Goal: Task Accomplishment & Management: Manage account settings

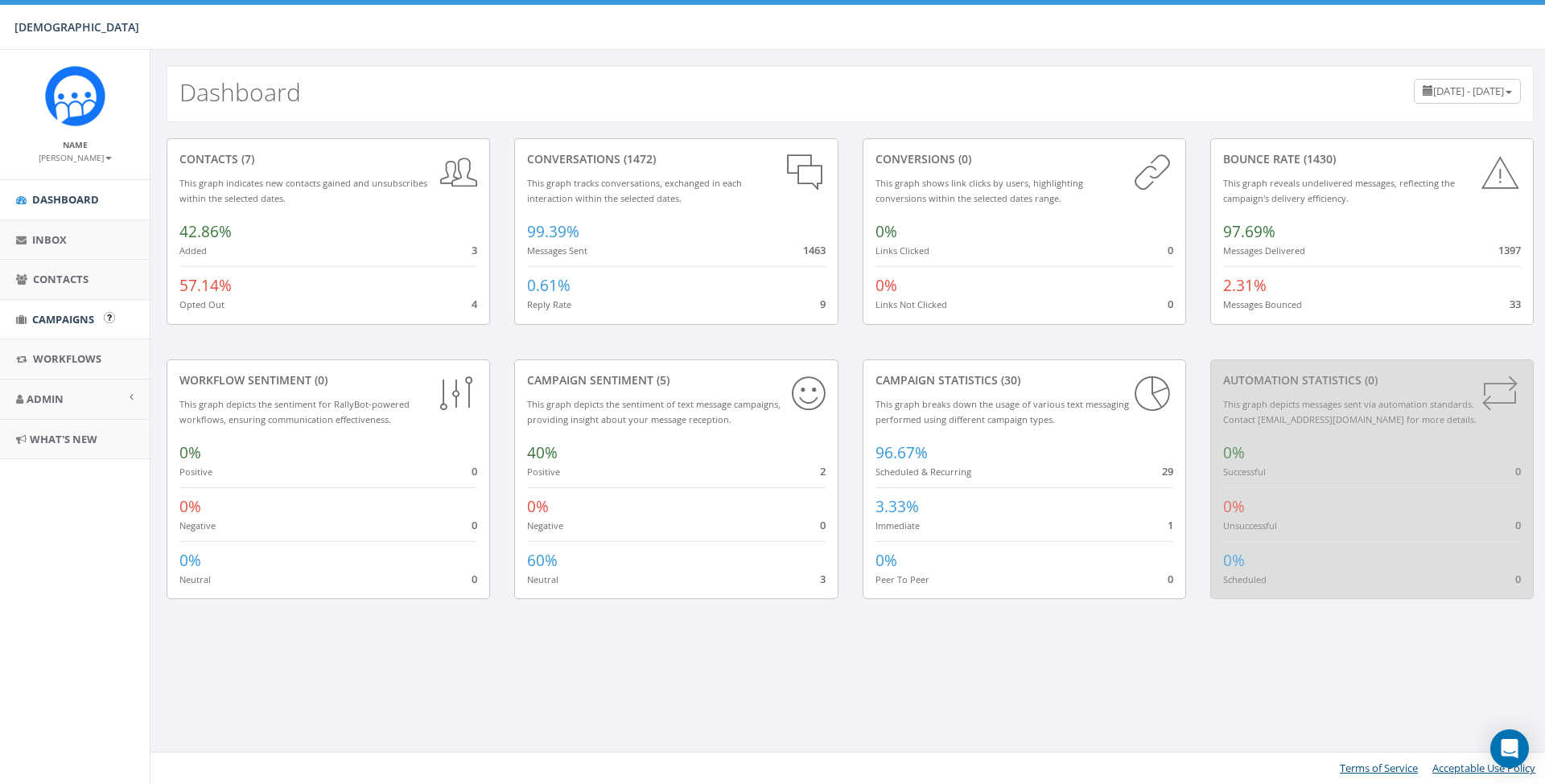
click at [40, 318] on span "Campaigns" at bounding box center [63, 320] width 62 height 14
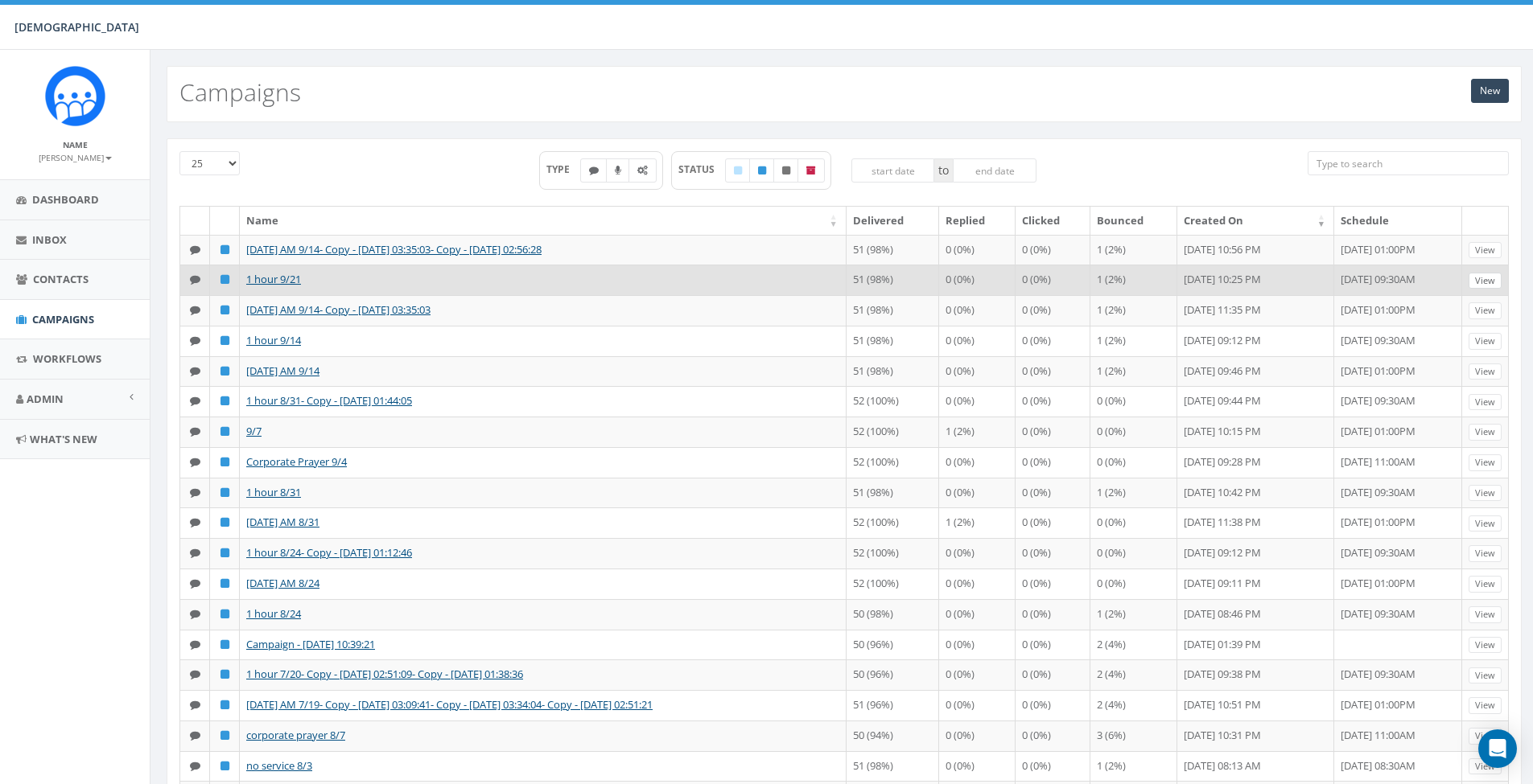
click at [1494, 289] on link "View" at bounding box center [1485, 281] width 33 height 17
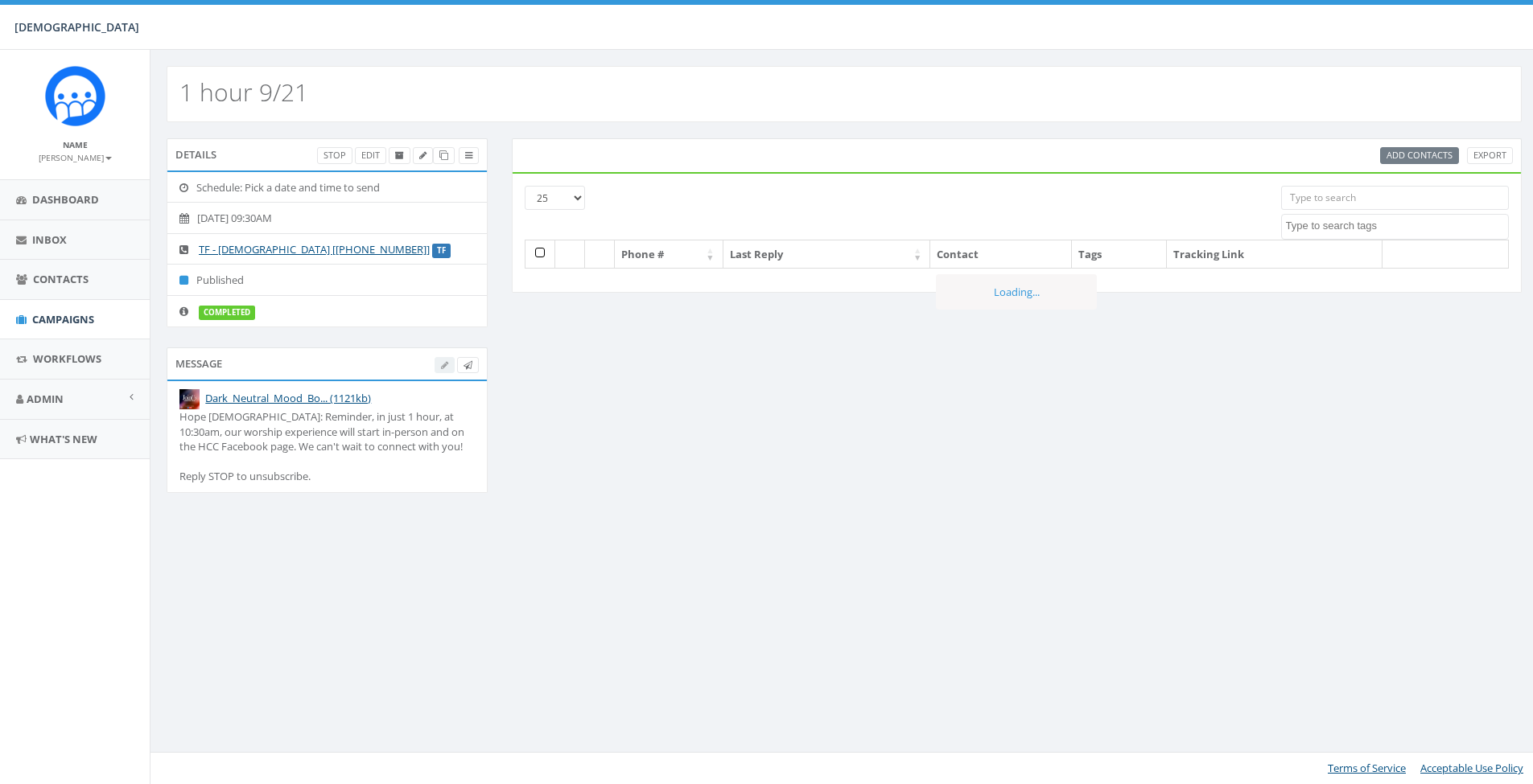
select select
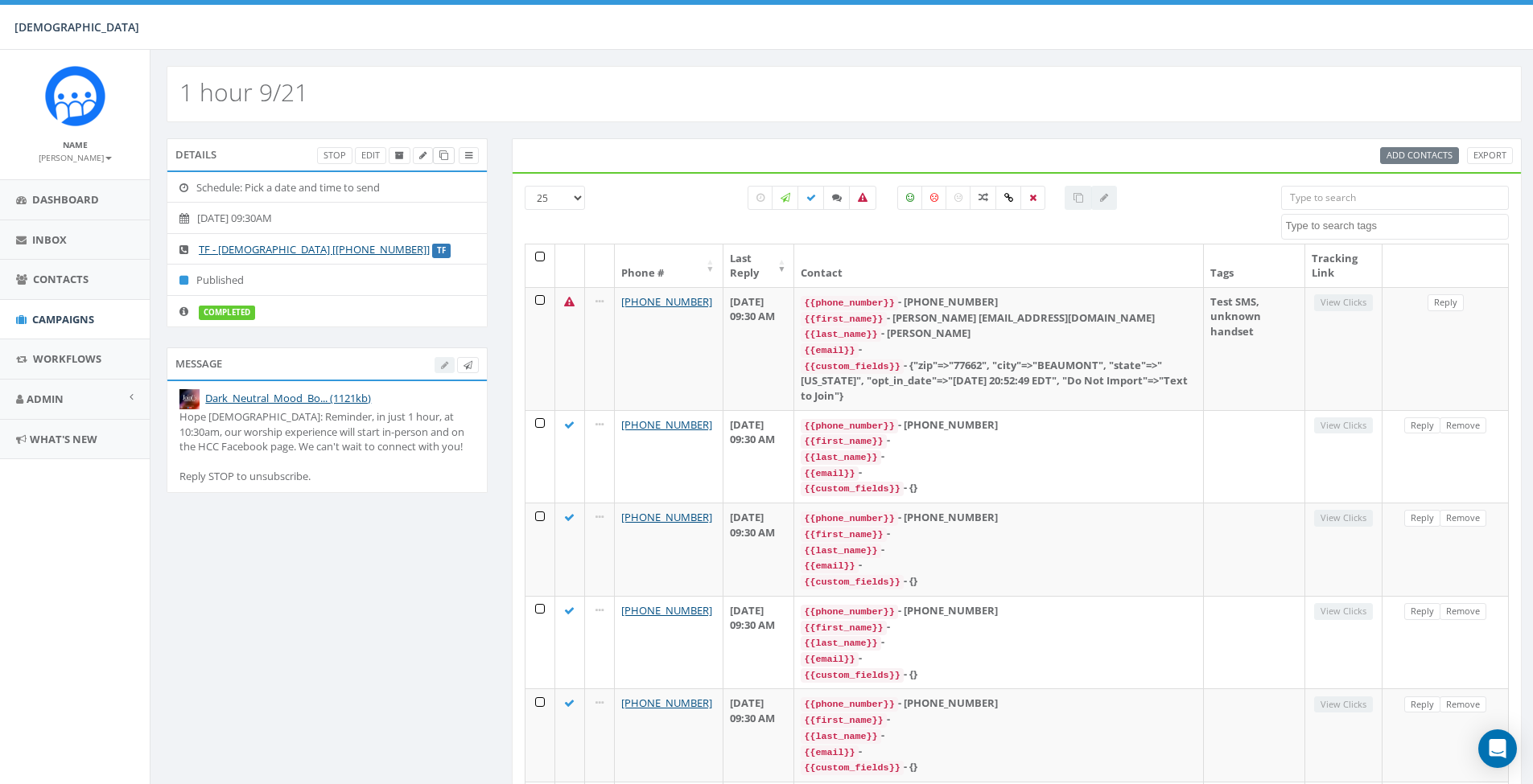
click at [449, 156] on link at bounding box center [444, 155] width 22 height 17
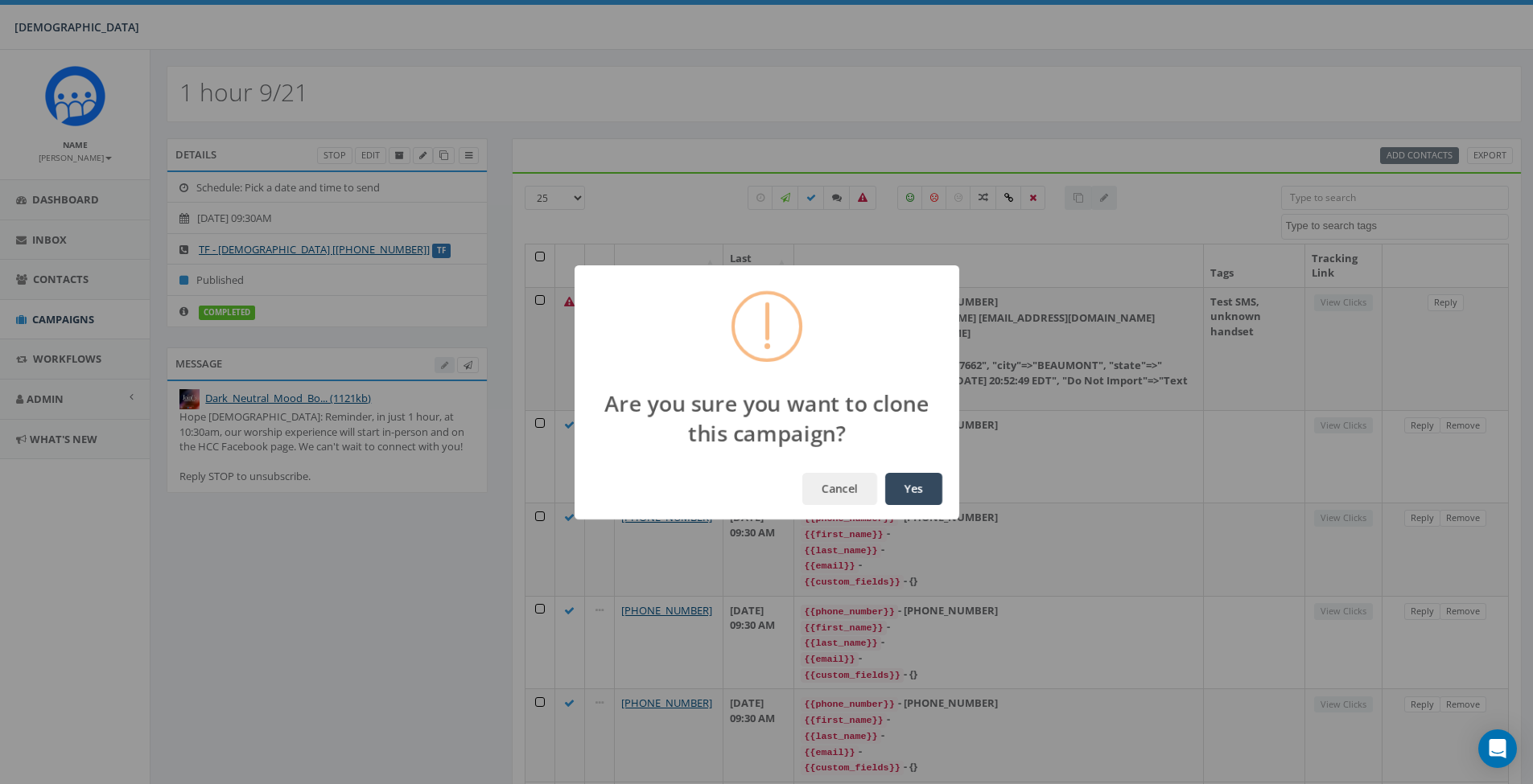
click at [930, 474] on button "Yes" at bounding box center [914, 489] width 58 height 32
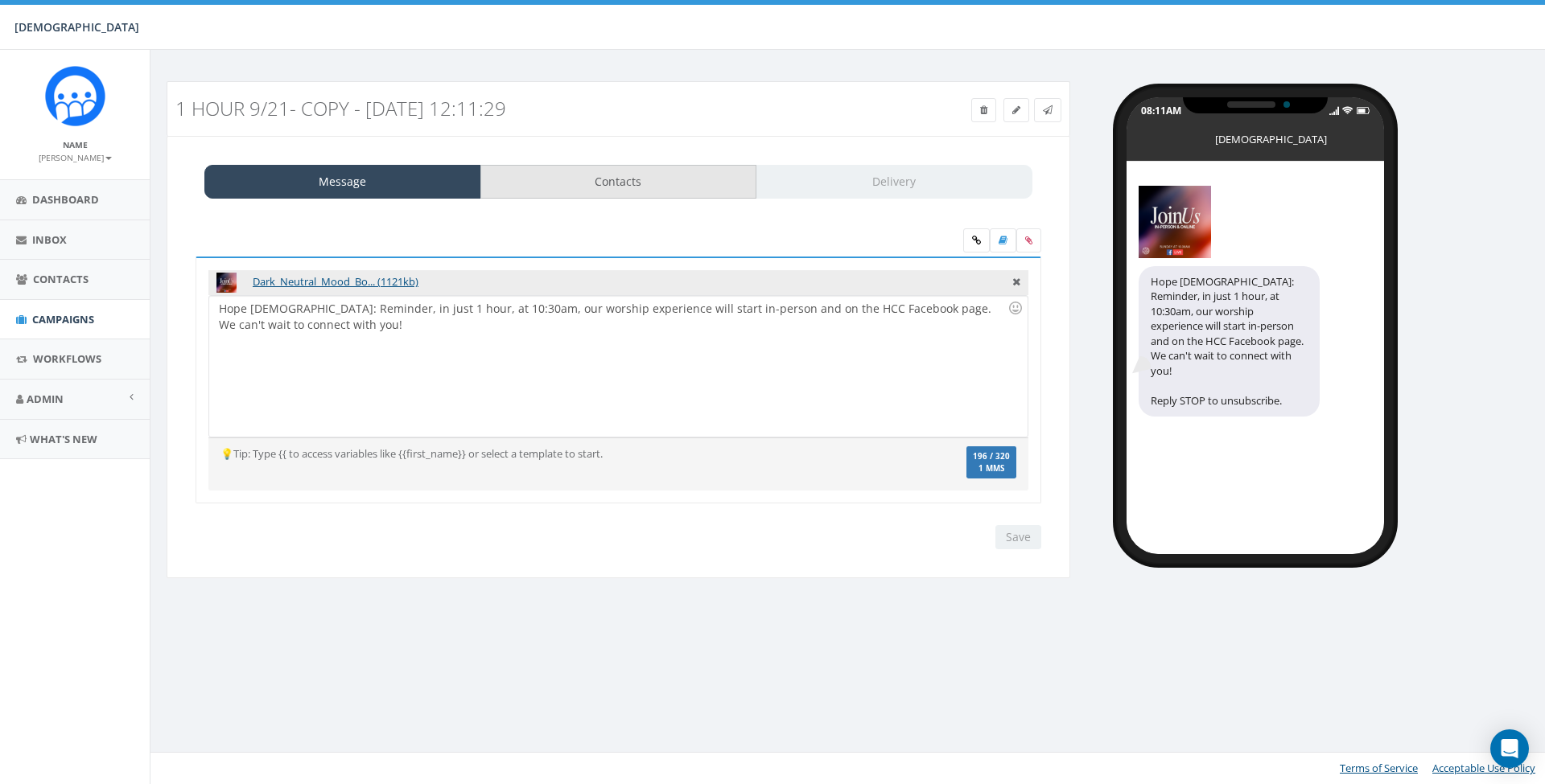
click at [672, 183] on link "Contacts" at bounding box center [619, 182] width 277 height 34
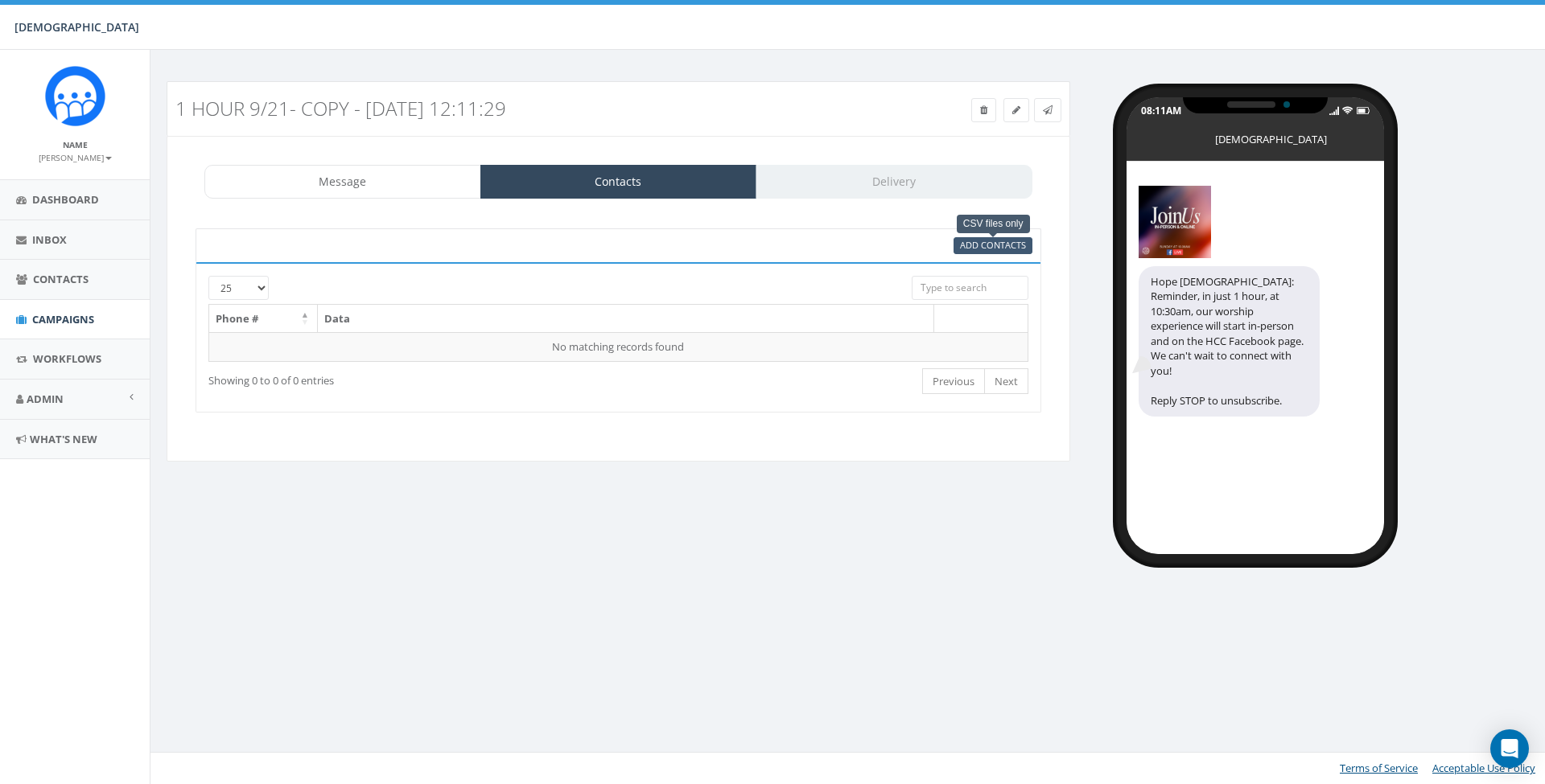
click at [979, 246] on span "Add Contacts" at bounding box center [992, 244] width 66 height 12
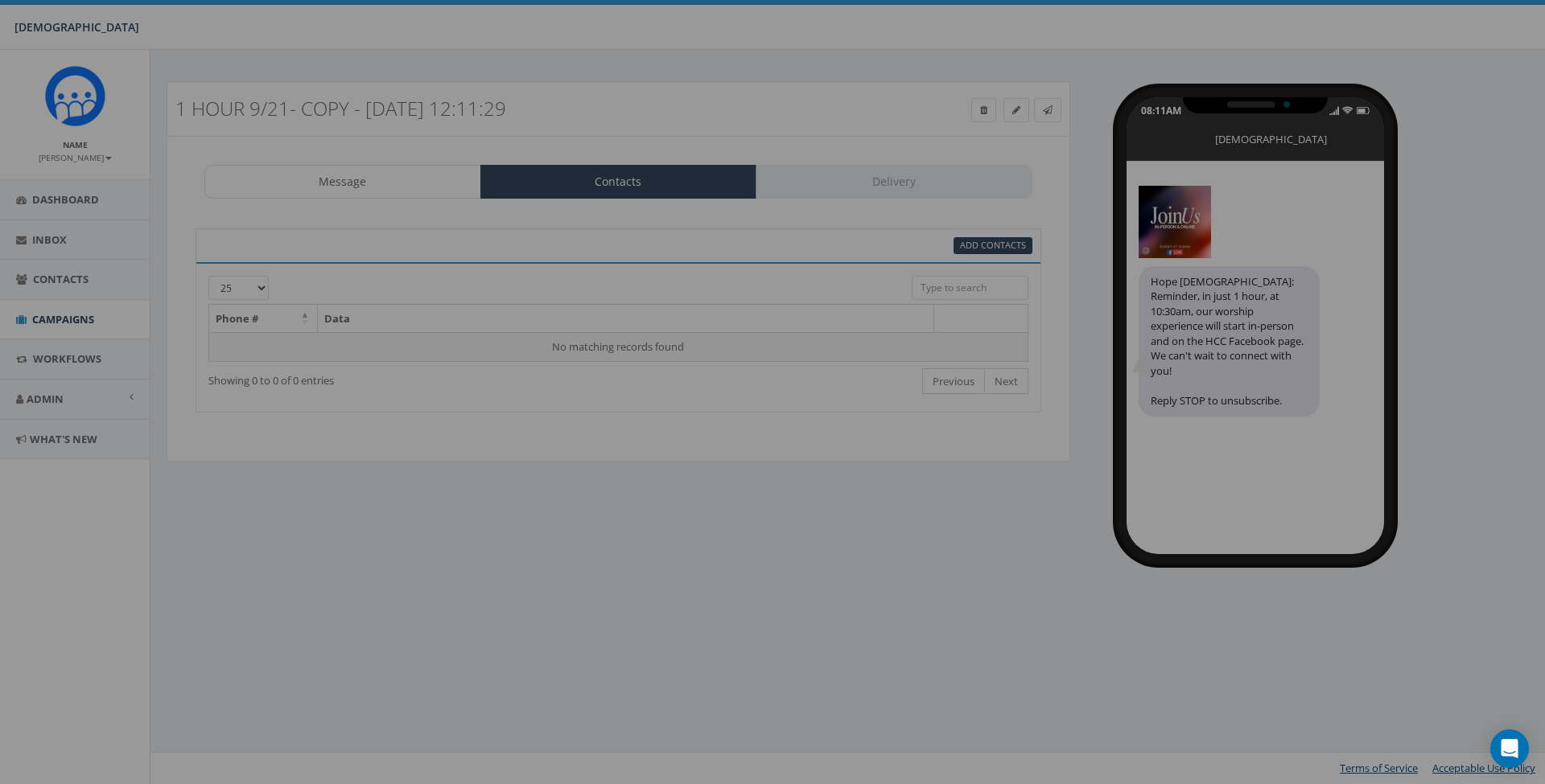
select select
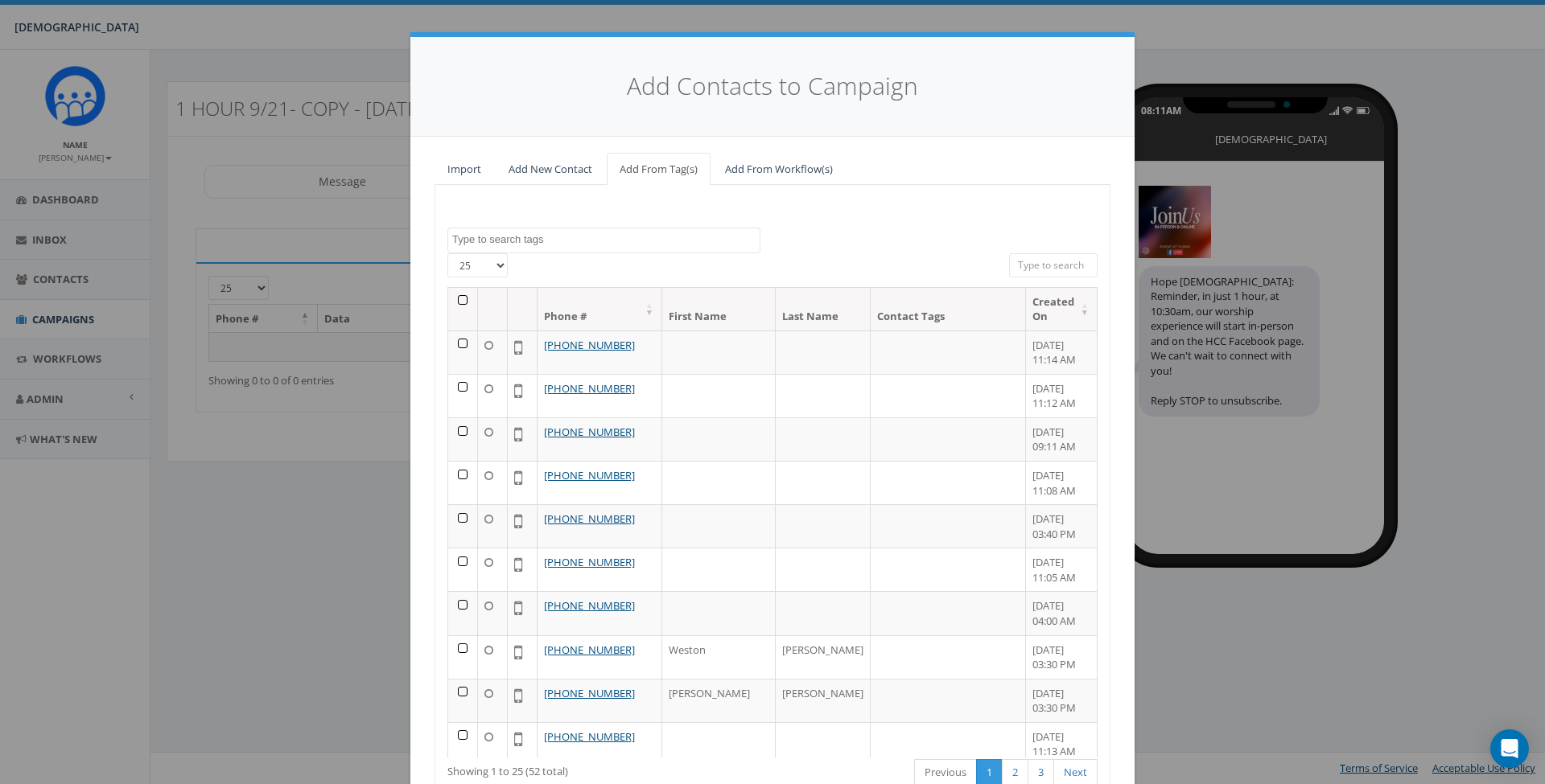
click at [455, 292] on th at bounding box center [463, 309] width 30 height 42
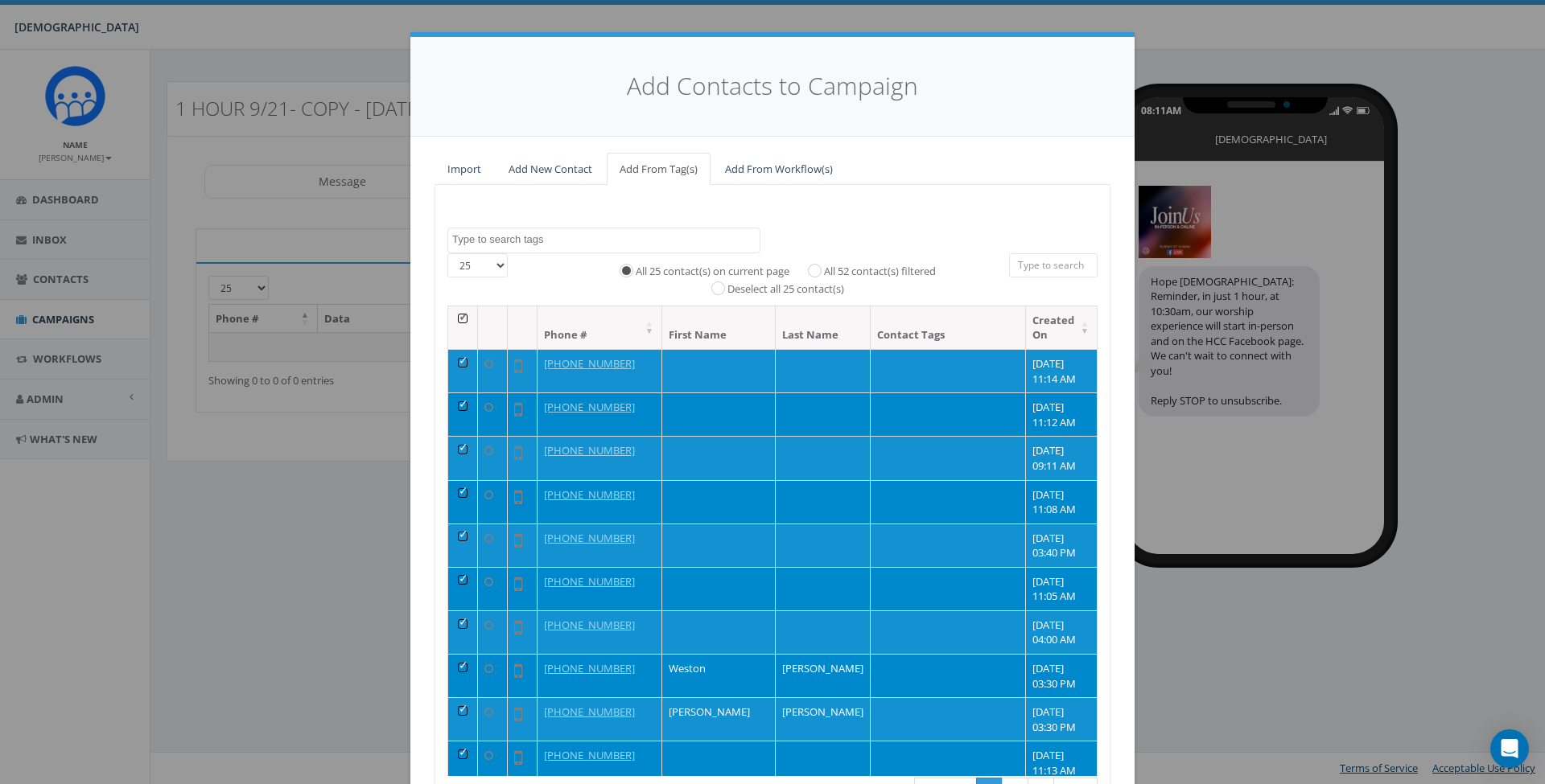
click at [871, 274] on label "All 52 contact(s) filtered" at bounding box center [879, 272] width 111 height 16
click at [824, 274] on input "All 52 contact(s) filtered" at bounding box center [818, 270] width 11 height 11
radio input "true"
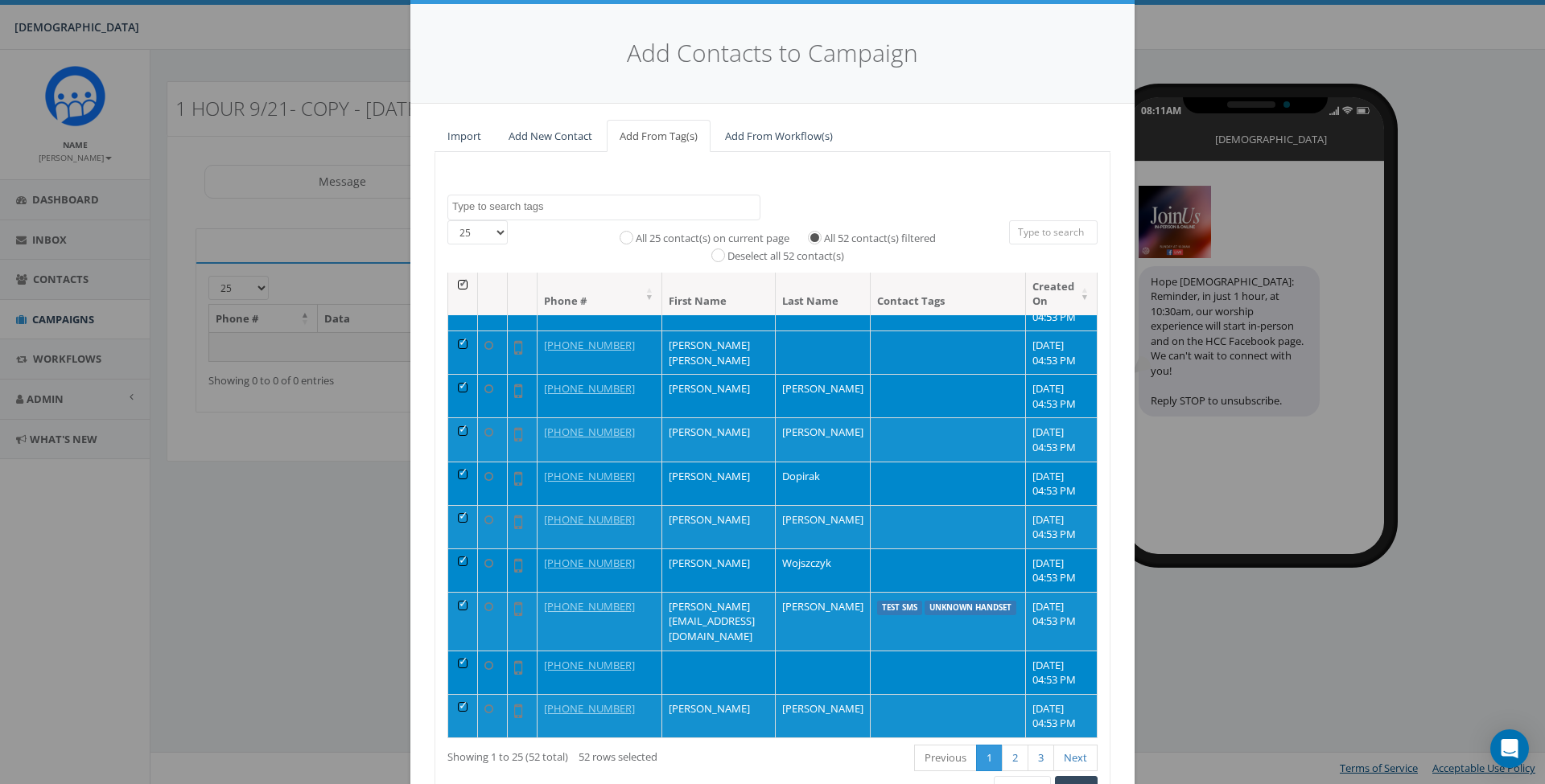
scroll to position [961, 0]
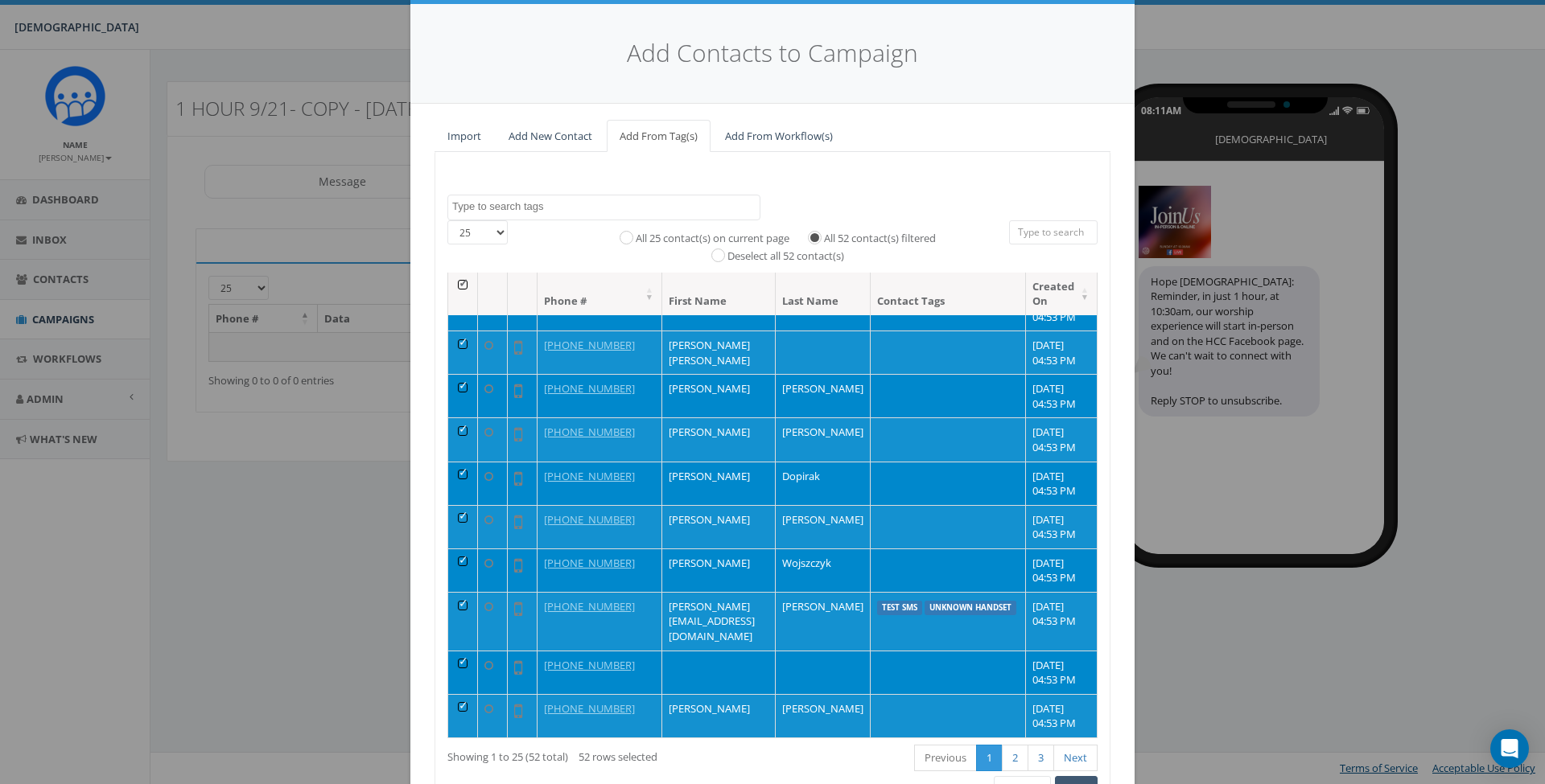
click at [1070, 782] on button "Add" at bounding box center [1075, 789] width 42 height 27
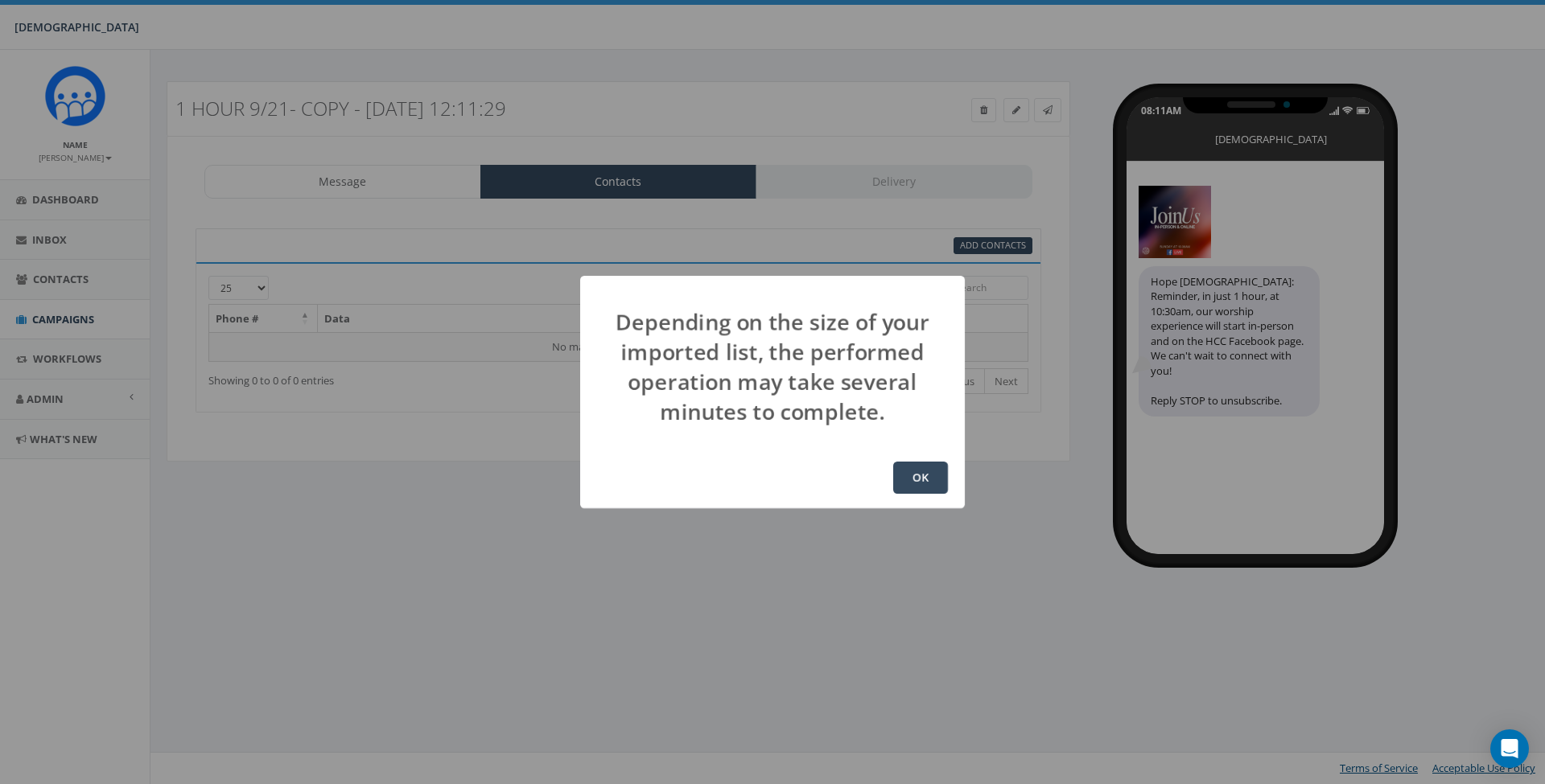
click at [923, 479] on button "OK" at bounding box center [920, 478] width 55 height 32
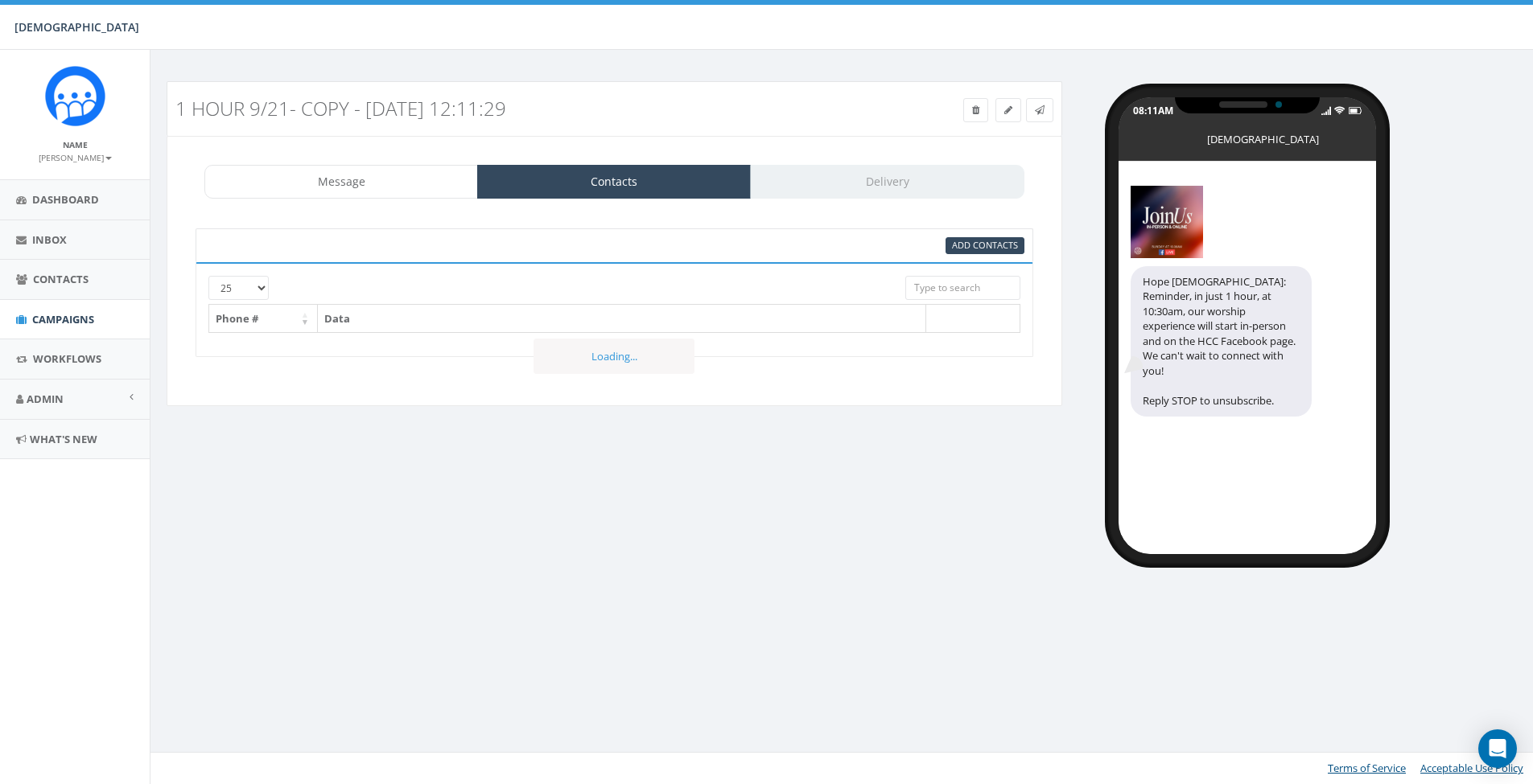
select select
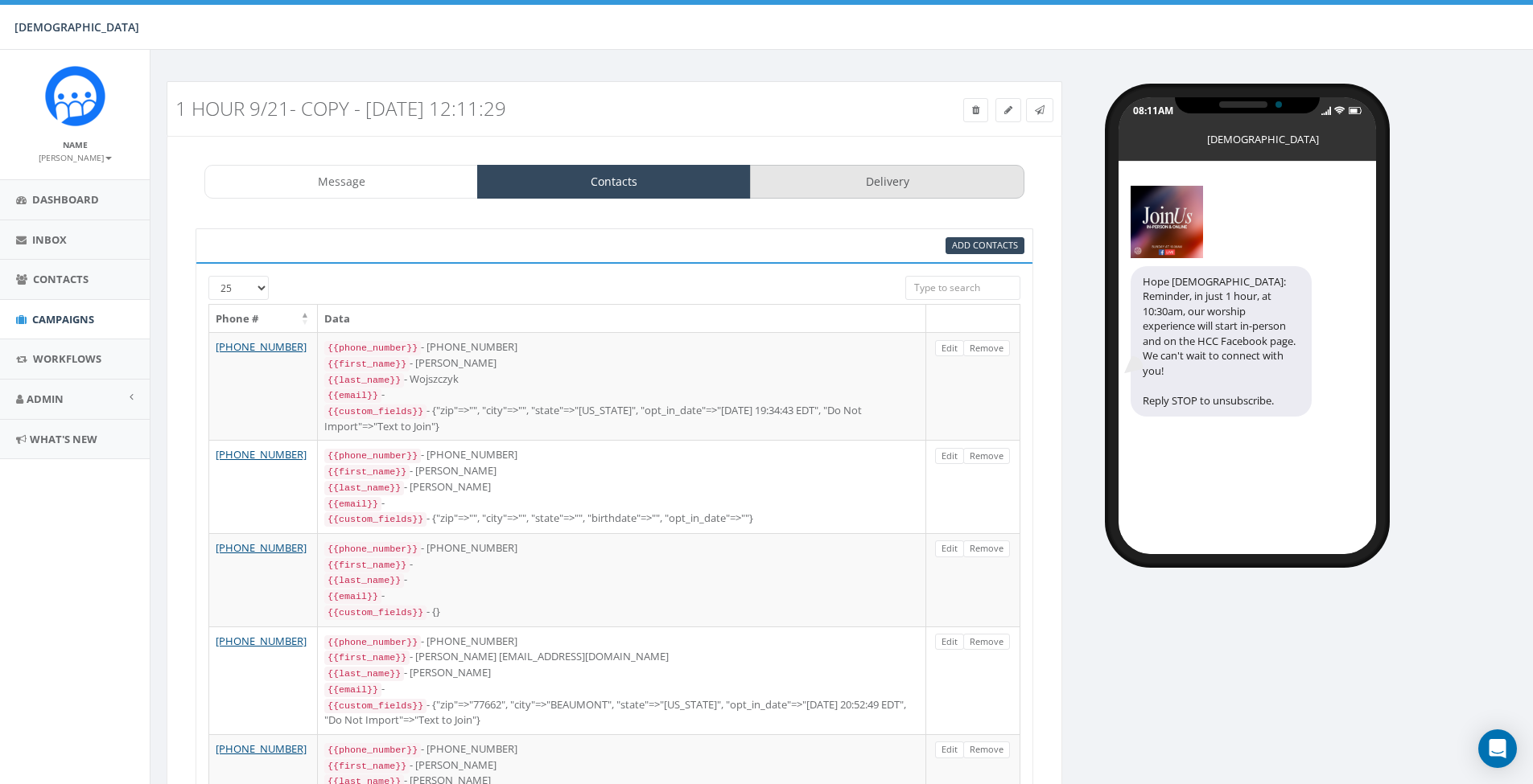
click at [861, 179] on link "Delivery" at bounding box center [887, 182] width 274 height 34
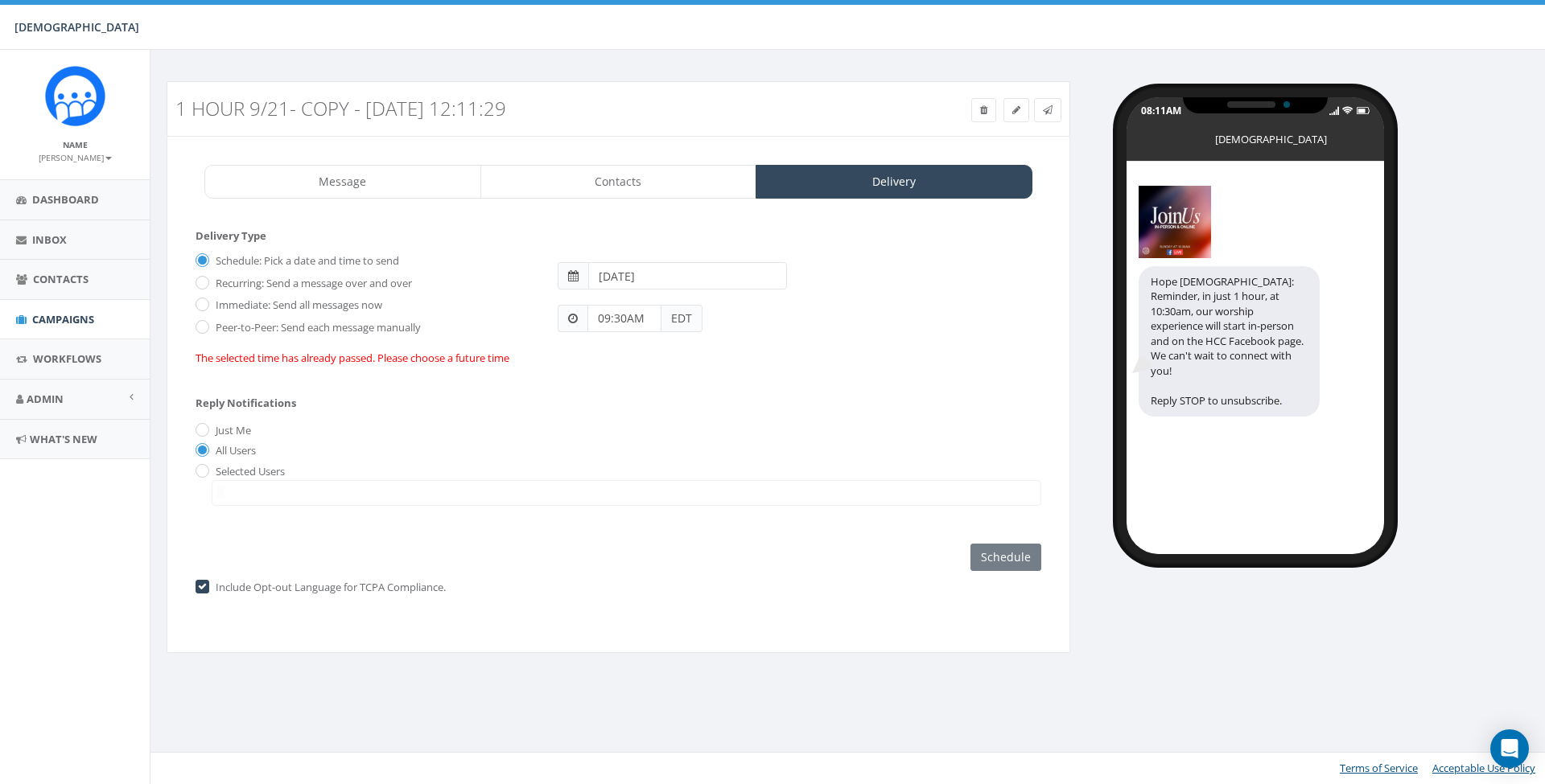
drag, startPoint x: 707, startPoint y: 273, endPoint x: 694, endPoint y: 277, distance: 13.6
click at [706, 273] on input "[DATE]" at bounding box center [687, 276] width 199 height 27
click at [605, 451] on td "28" at bounding box center [604, 450] width 24 height 24
type input "[DATE]"
click at [555, 402] on div "Reply Notifications Just Me All Users Selected Users [EMAIL_ADDRESS][DOMAIN_NAM…" at bounding box center [618, 447] width 845 height 134
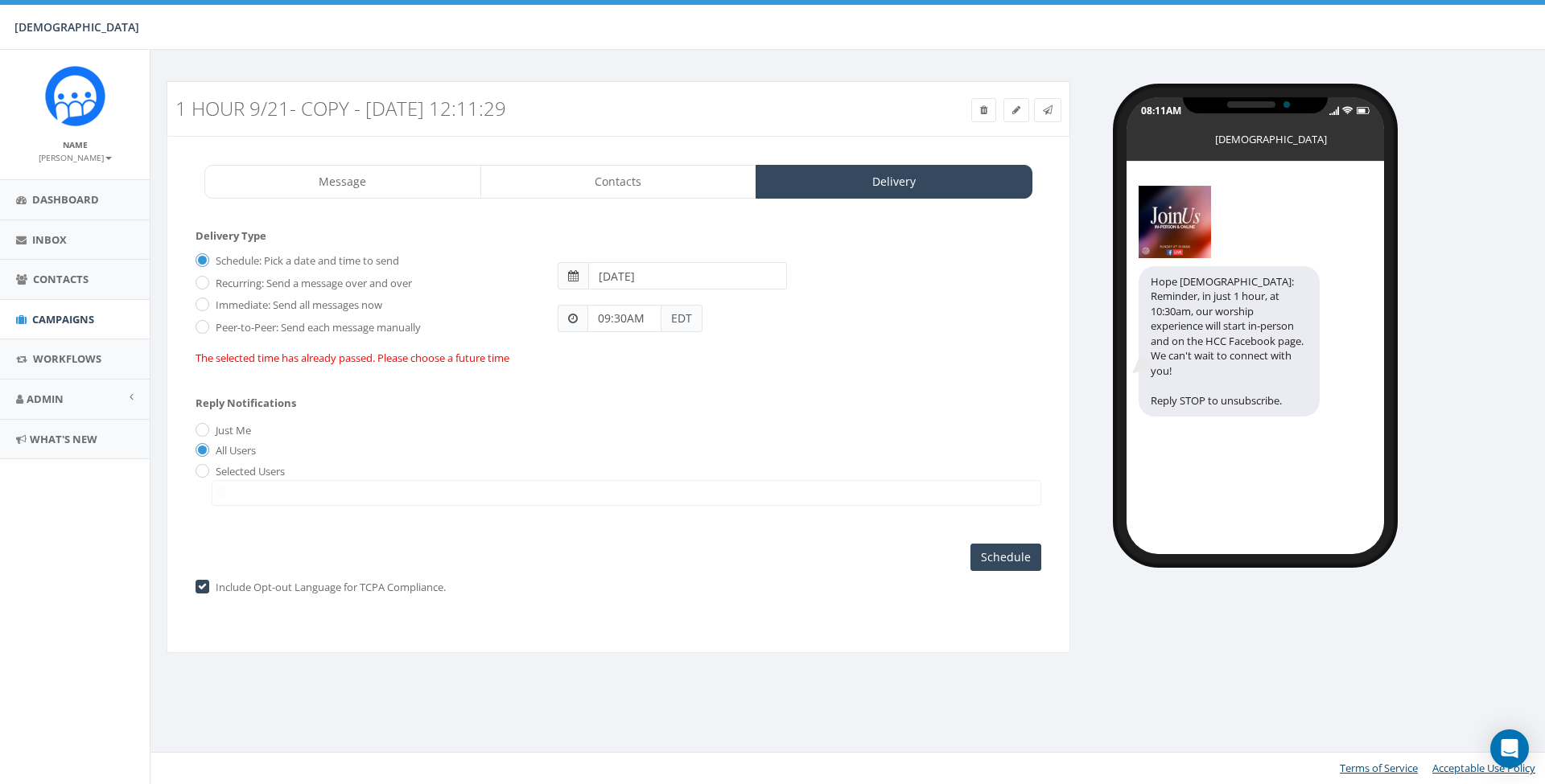
click at [727, 382] on div "Reply Notifications Just Me All Users Selected Users [EMAIL_ADDRESS][DOMAIN_NAM…" at bounding box center [618, 447] width 845 height 134
click at [1002, 551] on input "Schedule" at bounding box center [1005, 557] width 71 height 27
